Goal: Task Accomplishment & Management: Manage account settings

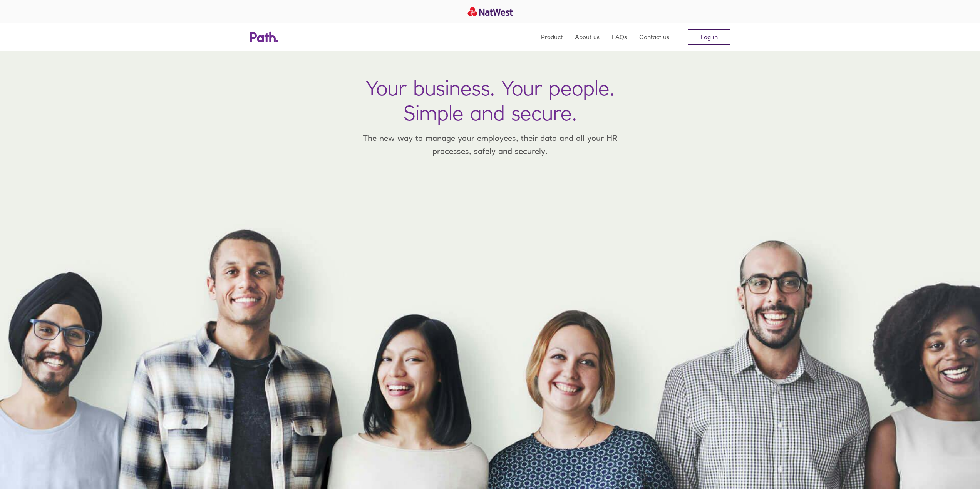
click at [706, 34] on link "Log in" at bounding box center [709, 36] width 43 height 15
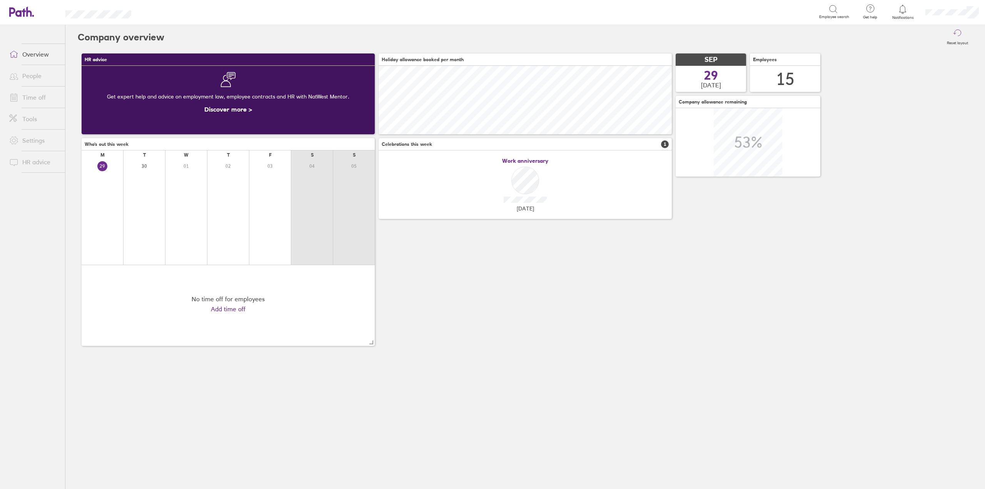
scroll to position [69, 293]
click at [37, 96] on link "Time off" at bounding box center [34, 97] width 62 height 15
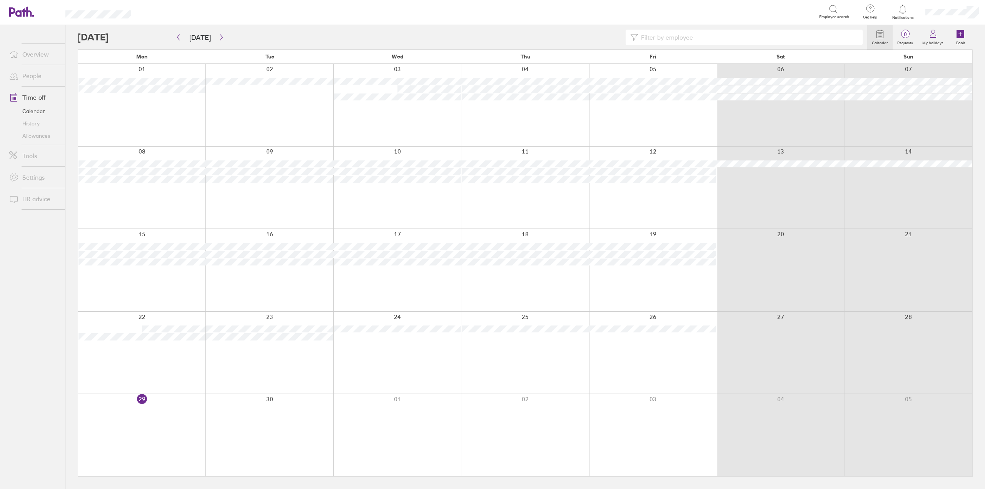
click at [159, 420] on div at bounding box center [141, 435] width 127 height 82
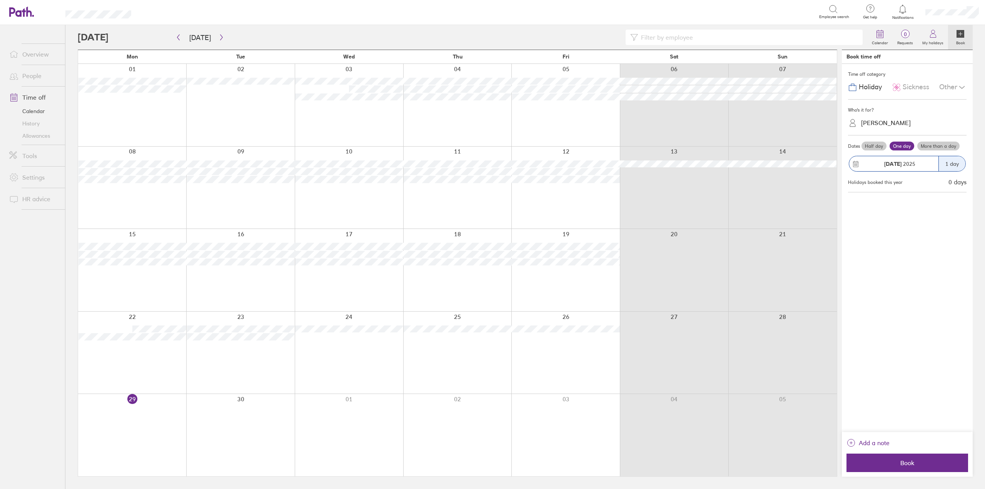
click at [901, 84] on icon at bounding box center [896, 87] width 9 height 9
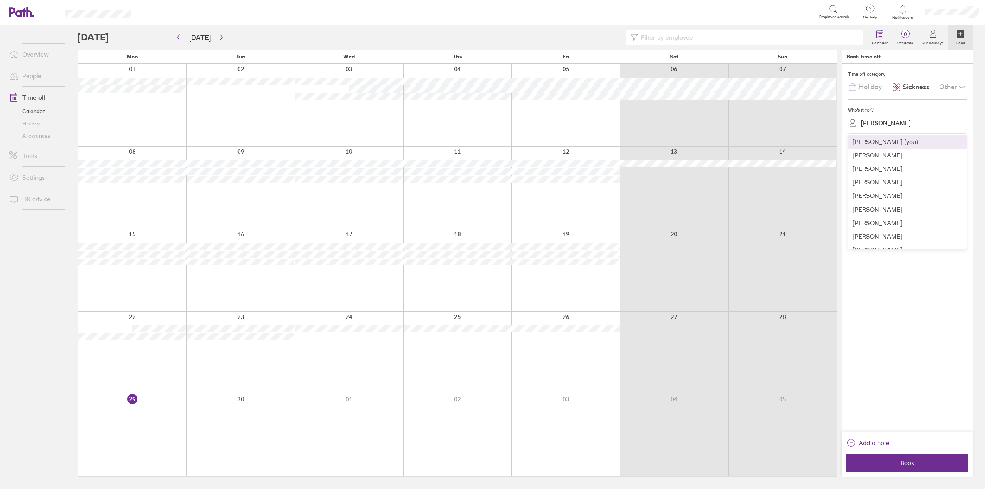
click at [884, 122] on div "[PERSON_NAME]" at bounding box center [887, 122] width 50 height 7
click at [882, 198] on div "[PERSON_NAME]" at bounding box center [907, 195] width 119 height 13
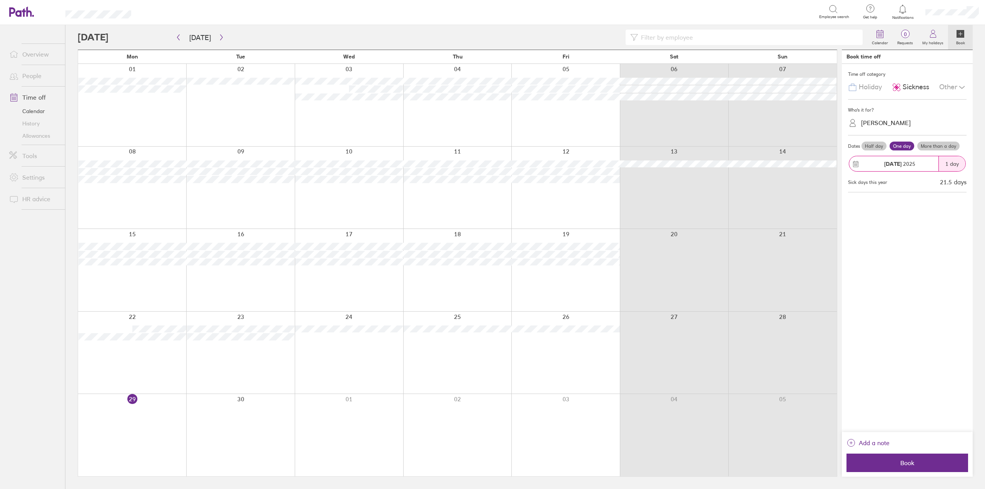
click at [940, 146] on label "More than a day" at bounding box center [939, 146] width 42 height 9
click at [0, 0] on input "More than a day" at bounding box center [0, 0] width 0 height 0
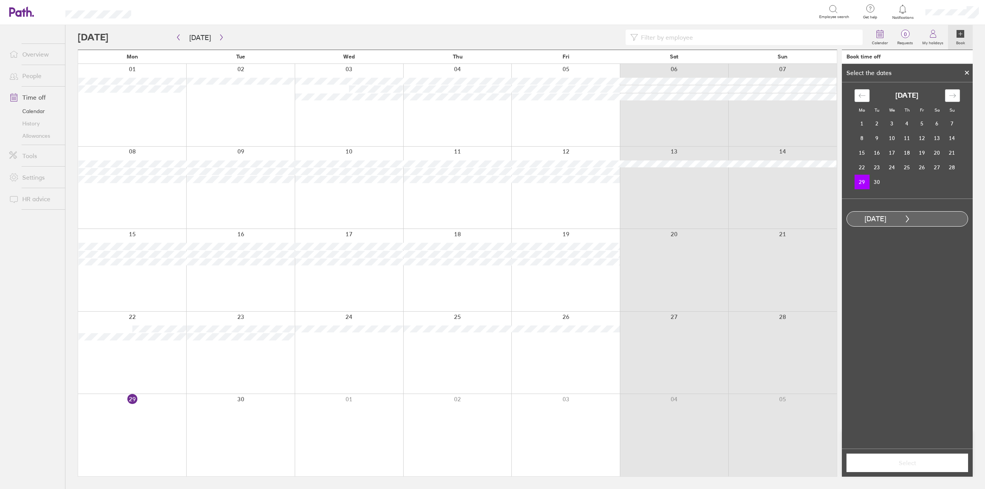
click at [950, 94] on icon "Move forward to switch to the next month." at bounding box center [952, 95] width 7 height 7
click at [925, 121] on td "3" at bounding box center [922, 123] width 15 height 15
click at [931, 457] on button "Select" at bounding box center [908, 463] width 122 height 18
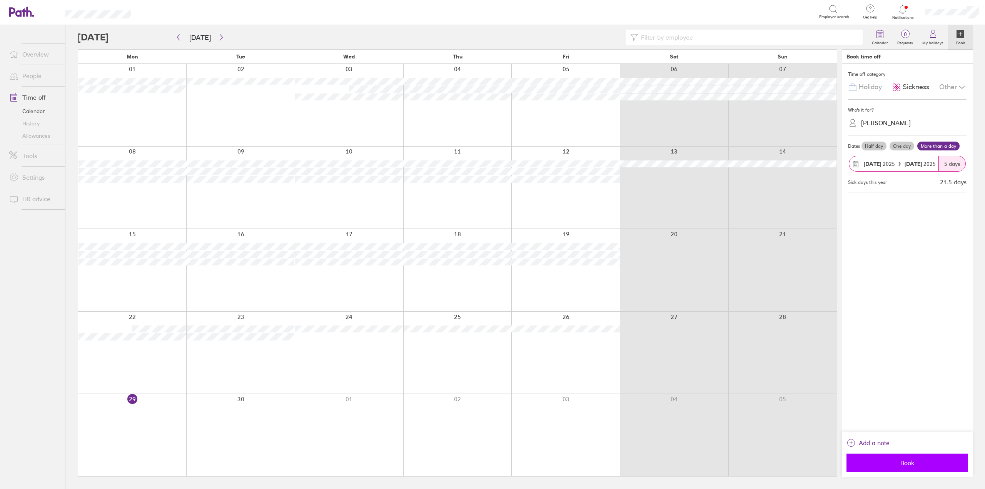
click at [893, 460] on span "Book" at bounding box center [907, 463] width 111 height 7
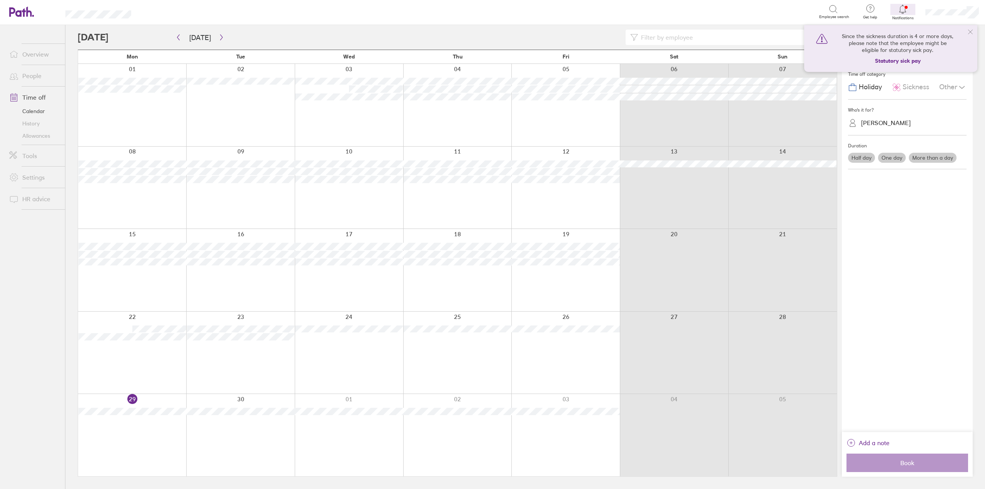
click at [969, 32] on icon at bounding box center [971, 32] width 6 height 6
click at [123, 426] on div at bounding box center [132, 435] width 108 height 82
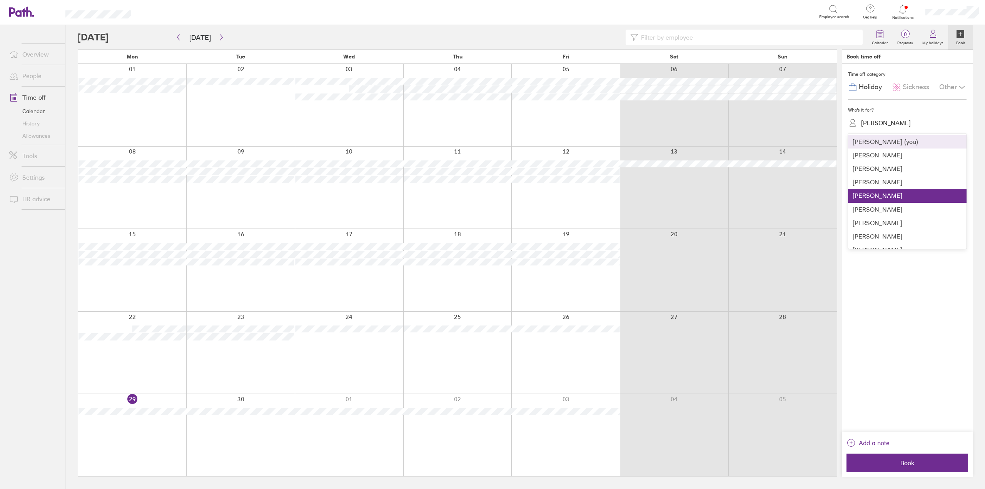
click at [867, 123] on div "[PERSON_NAME]" at bounding box center [887, 122] width 50 height 7
click at [876, 233] on div "[PERSON_NAME]" at bounding box center [907, 236] width 119 height 13
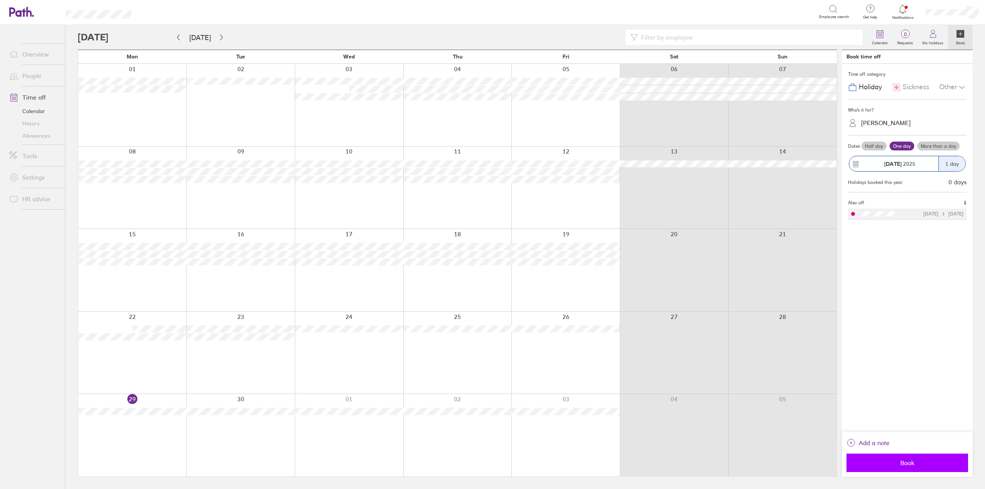
click at [888, 458] on button "Book" at bounding box center [908, 463] width 122 height 18
